Goal: Task Accomplishment & Management: Manage account settings

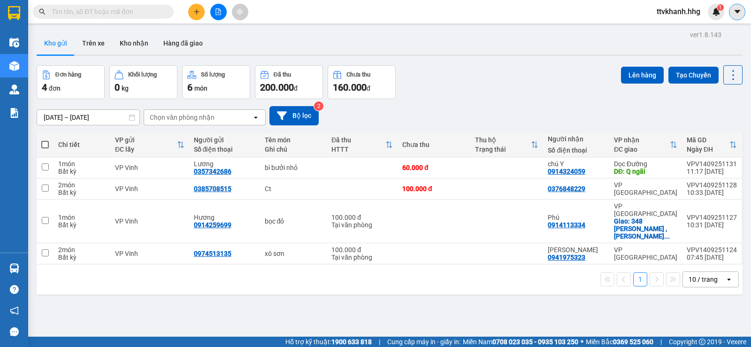
click at [738, 12] on icon "caret-down" at bounding box center [737, 11] width 6 height 3
click at [680, 10] on span "ttvkhanh.hhg" at bounding box center [678, 12] width 59 height 12
click at [675, 24] on span "Đăng xuất" at bounding box center [682, 29] width 40 height 10
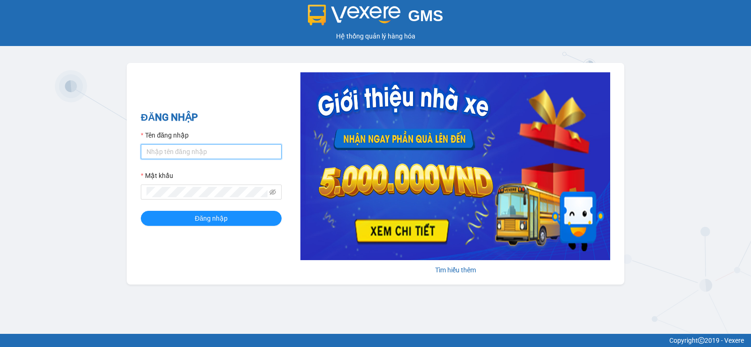
click at [213, 155] on input "Tên đăng nhập" at bounding box center [211, 151] width 141 height 15
type input "nttnga.hhg"
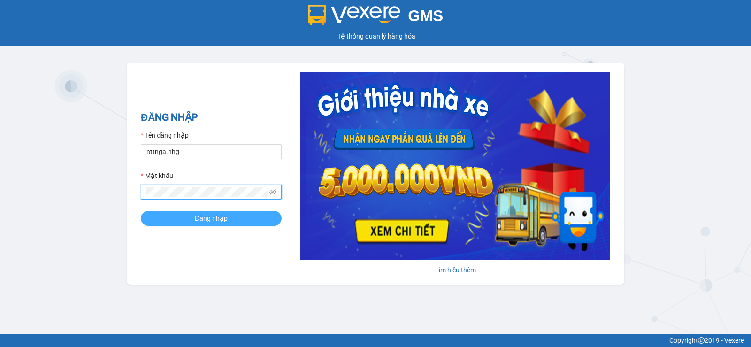
click at [206, 216] on span "Đăng nhập" at bounding box center [211, 218] width 33 height 10
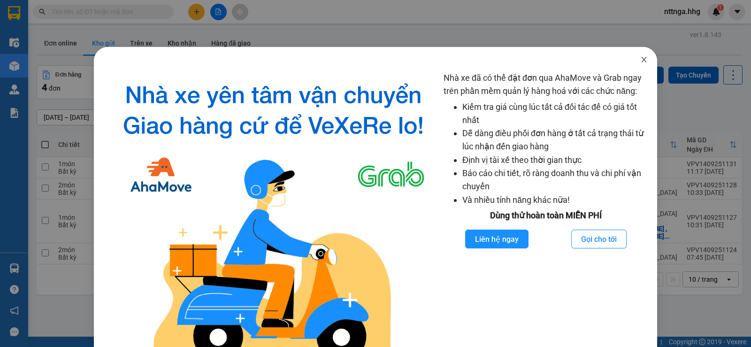
drag, startPoint x: 638, startPoint y: 59, endPoint x: 563, endPoint y: 81, distance: 77.7
click at [640, 60] on icon "close" at bounding box center [644, 60] width 8 height 8
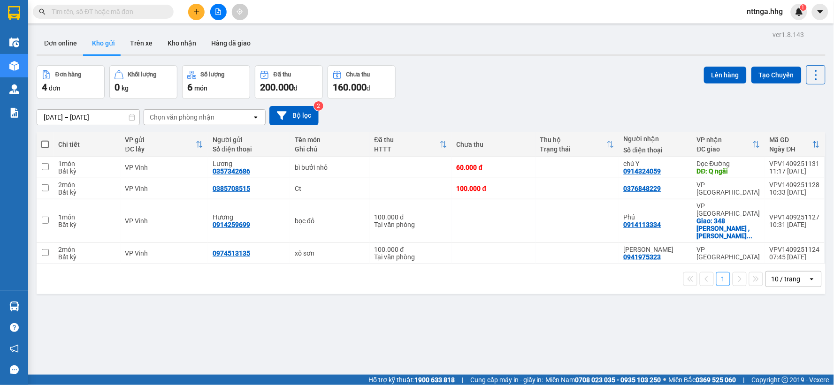
click at [541, 85] on div "Đơn hàng 4 đơn [PERSON_NAME] 0 kg Số [PERSON_NAME] 6 món Đã thu 200.000 [PERSON…" at bounding box center [431, 82] width 789 height 34
